Goal: Book appointment/travel/reservation

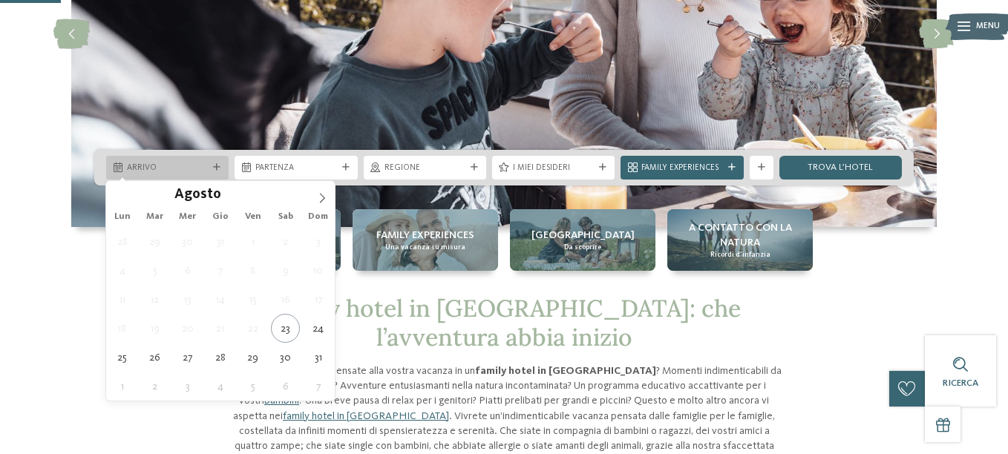
click at [210, 163] on div "Arrivo" at bounding box center [167, 167] width 87 height 13
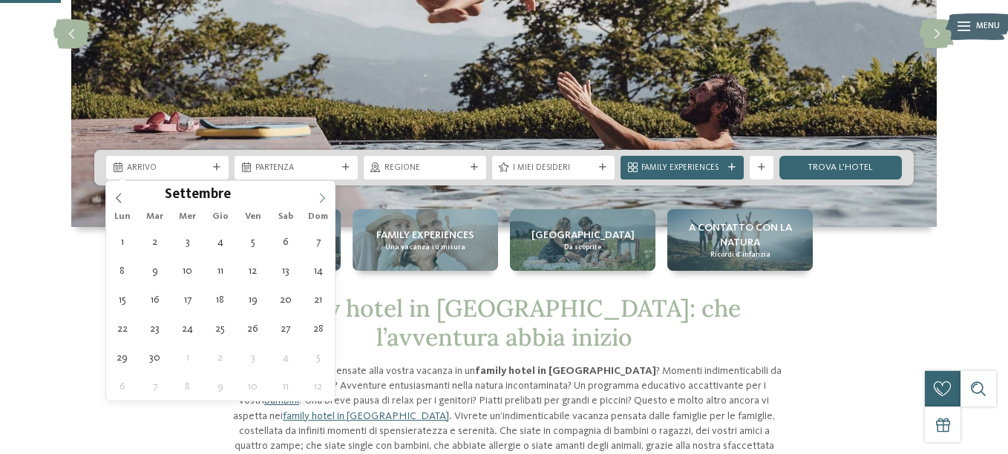
click at [322, 199] on icon at bounding box center [322, 198] width 10 height 10
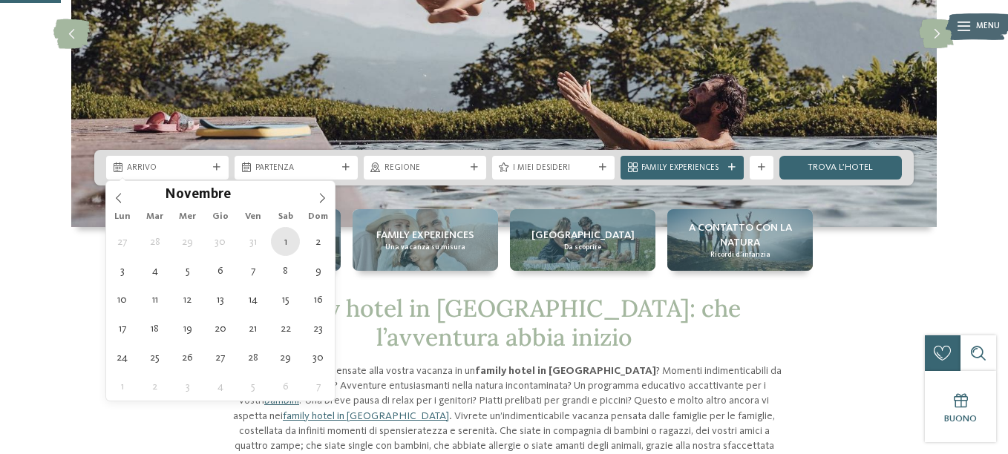
type div "[DATE]"
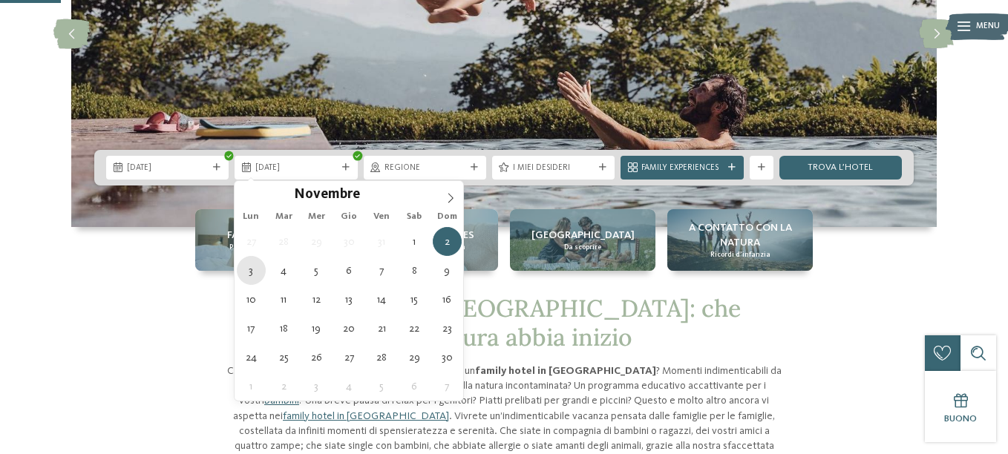
type div "[DATE]"
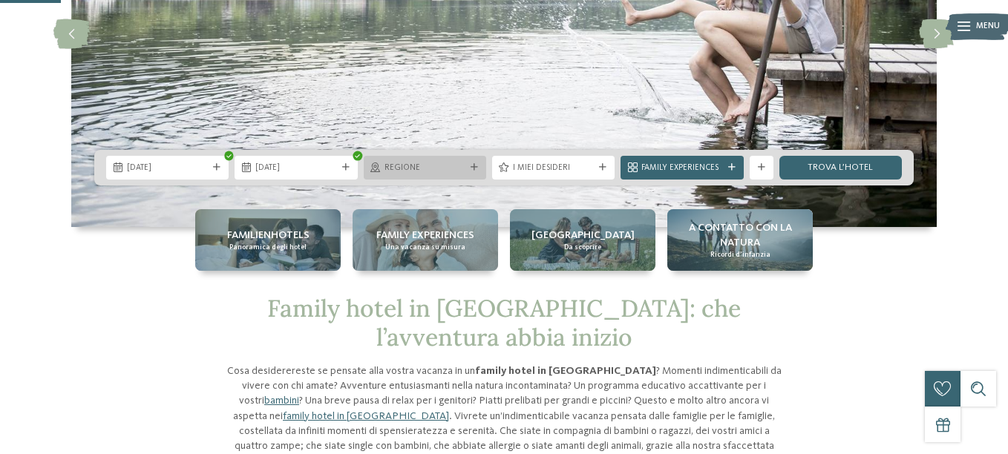
click at [473, 170] on icon at bounding box center [474, 167] width 7 height 7
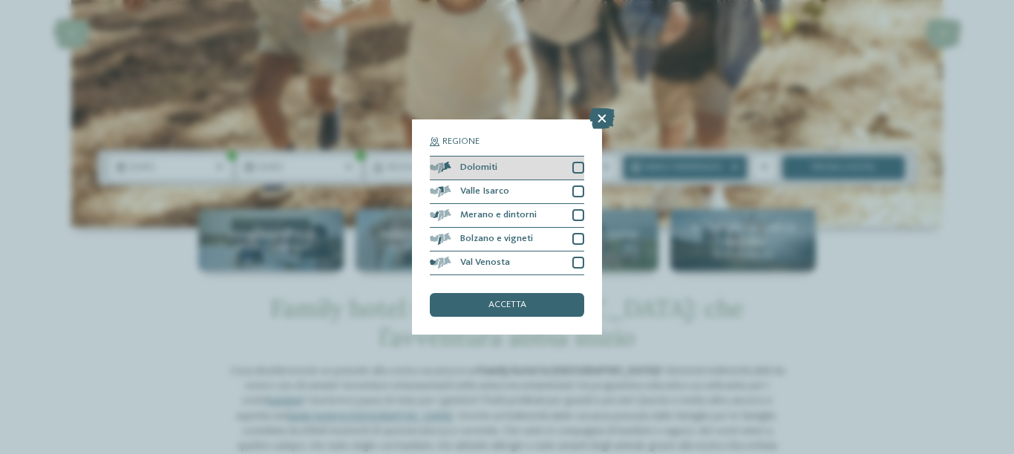
click at [575, 165] on div at bounding box center [578, 168] width 12 height 12
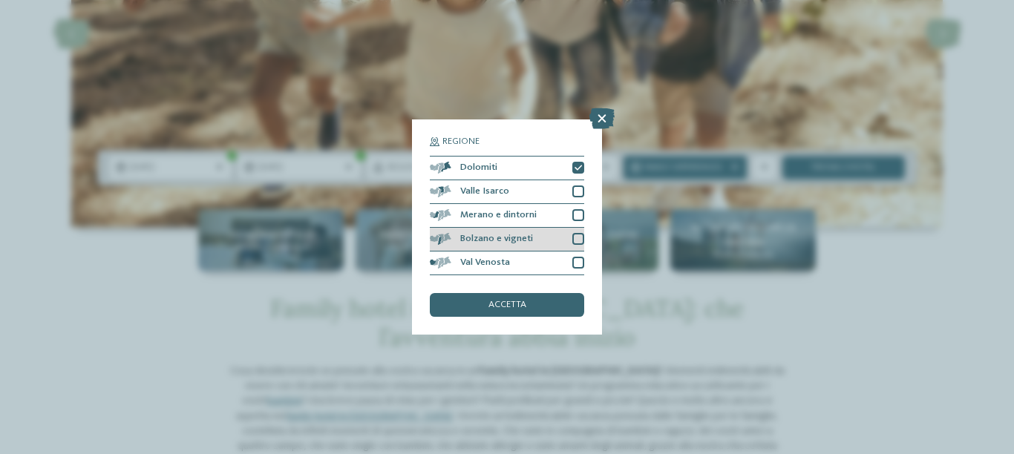
click at [575, 238] on div at bounding box center [578, 239] width 12 height 12
click at [542, 302] on div "accetta" at bounding box center [507, 305] width 154 height 24
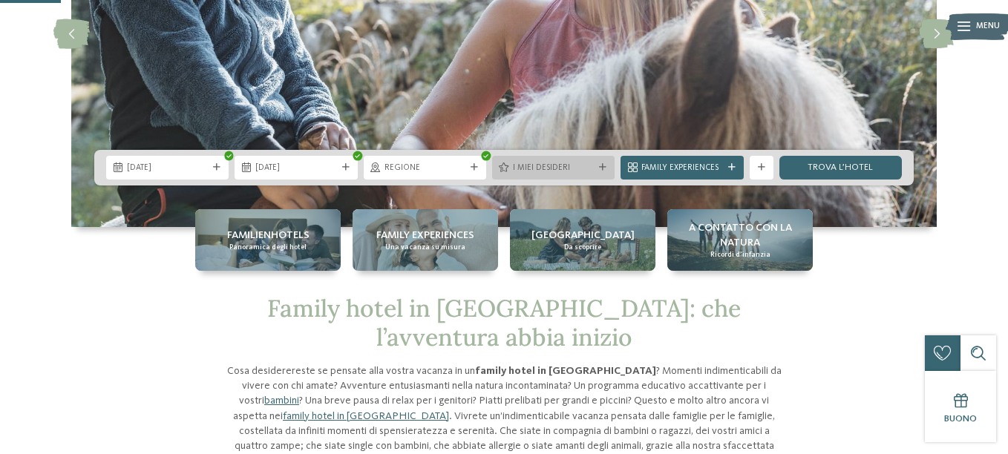
click at [597, 166] on div at bounding box center [603, 167] width 12 height 7
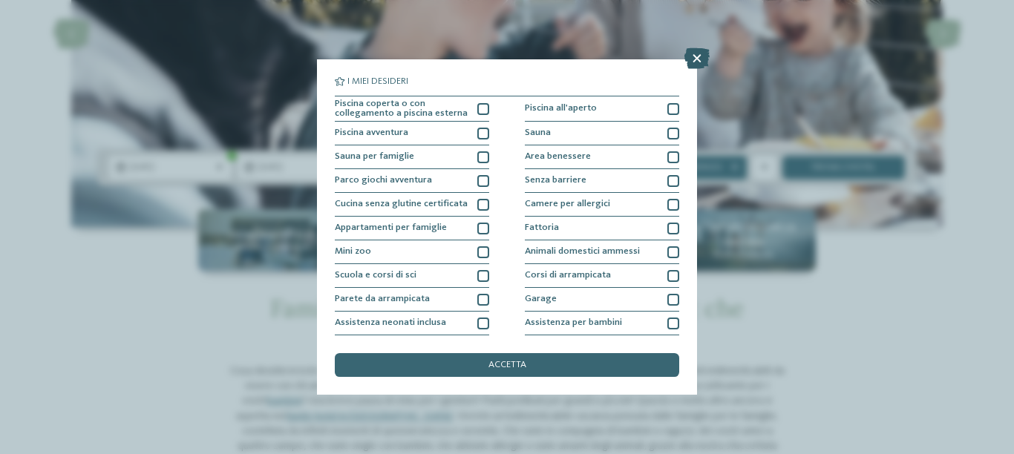
click at [696, 60] on icon at bounding box center [697, 58] width 25 height 21
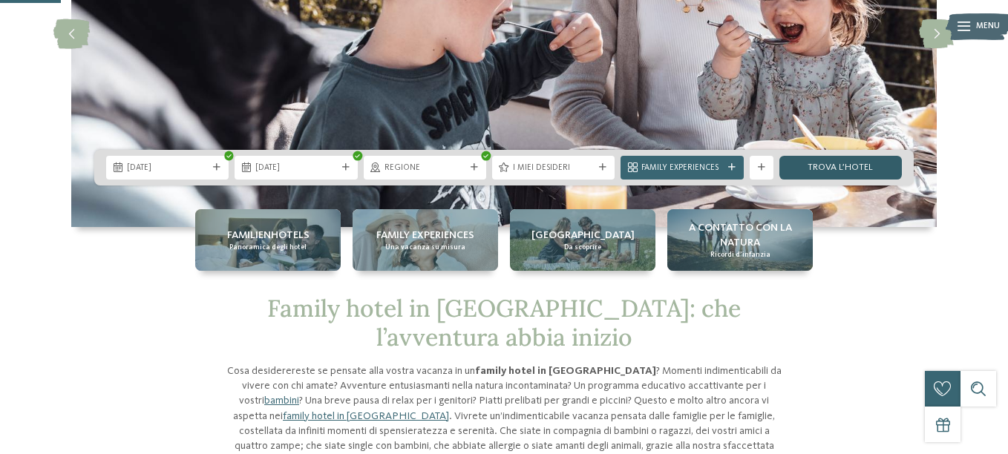
click at [829, 163] on link "trova l’hotel" at bounding box center [841, 168] width 122 height 24
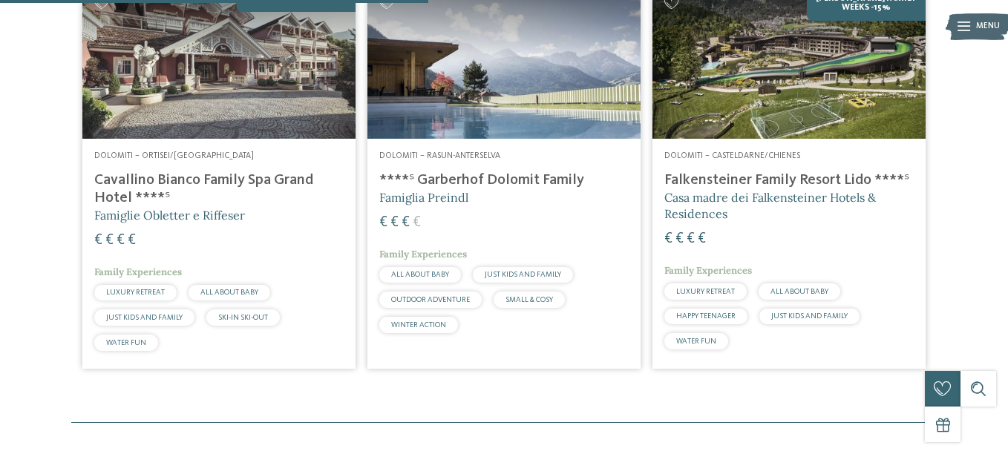
scroll to position [466, 0]
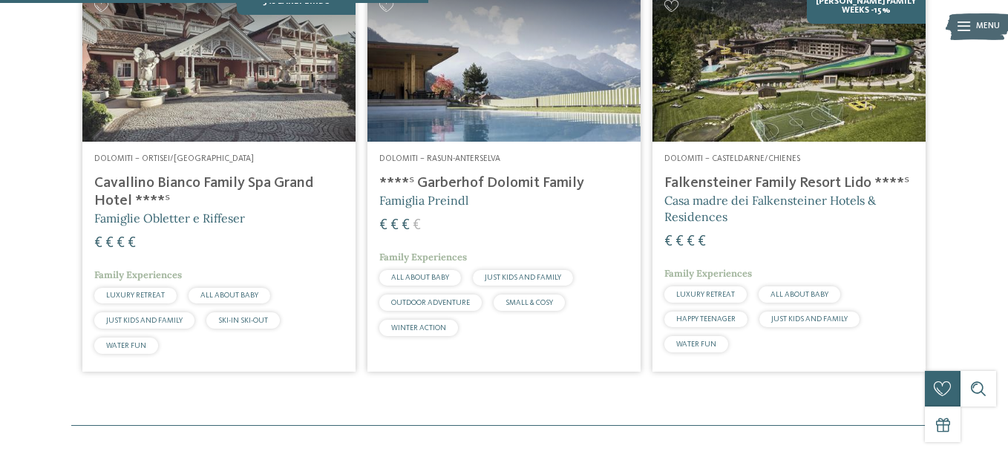
click at [460, 64] on img at bounding box center [503, 65] width 273 height 154
